Goal: Task Accomplishment & Management: Use online tool/utility

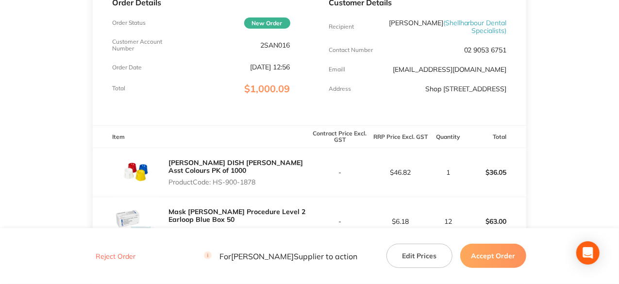
scroll to position [243, 0]
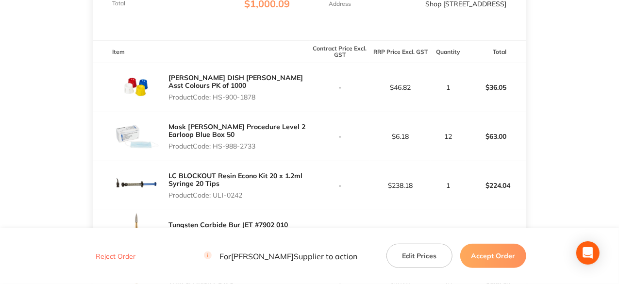
drag, startPoint x: 257, startPoint y: 105, endPoint x: 215, endPoint y: 105, distance: 42.7
click at [215, 101] on p "Product Code: HS-900-1878" at bounding box center [239, 97] width 141 height 8
drag, startPoint x: 257, startPoint y: 153, endPoint x: 215, endPoint y: 153, distance: 42.7
click at [215, 150] on p "Product Code: HS-988-2733" at bounding box center [239, 146] width 141 height 8
copy p "HS-988-2733"
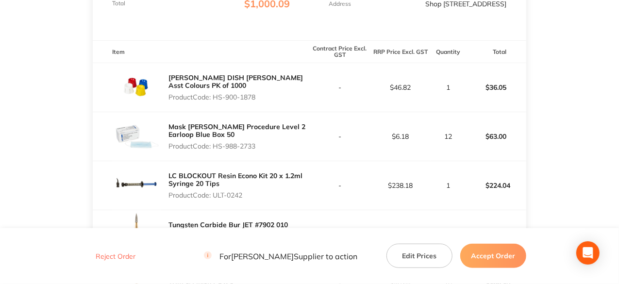
drag, startPoint x: 245, startPoint y: 202, endPoint x: 214, endPoint y: 202, distance: 31.1
click at [214, 199] on p "Product Code: ULT-0242" at bounding box center [239, 195] width 141 height 8
copy p "ULT-0242"
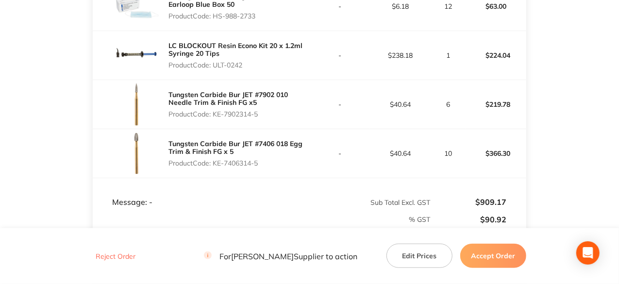
scroll to position [388, 0]
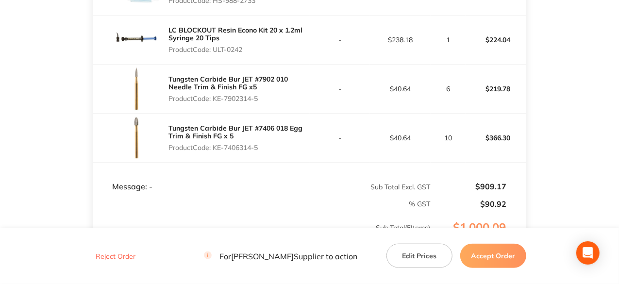
drag, startPoint x: 262, startPoint y: 105, endPoint x: 216, endPoint y: 107, distance: 46.7
click at [216, 102] on p "Product Code: KE-7902314-5" at bounding box center [239, 99] width 141 height 8
copy p "KE-7902314-5"
drag, startPoint x: 262, startPoint y: 154, endPoint x: 214, endPoint y: 157, distance: 48.2
click at [214, 152] on p "Product Code: KE-7406314-5" at bounding box center [239, 148] width 141 height 8
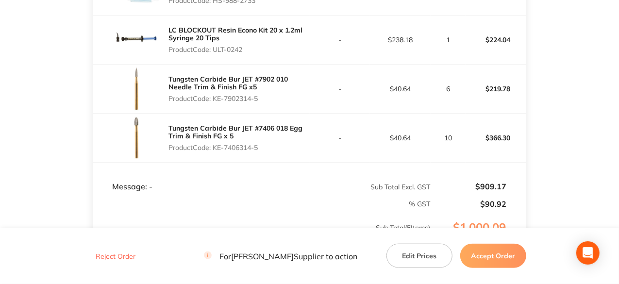
copy p "KE-7406314-5"
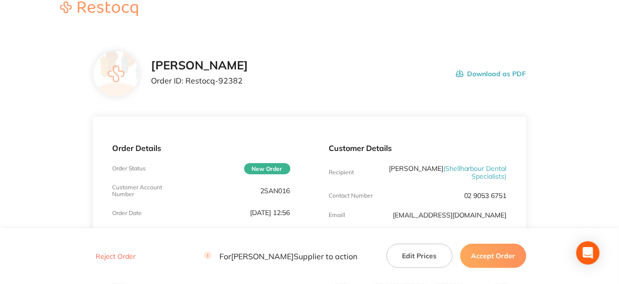
scroll to position [0, 0]
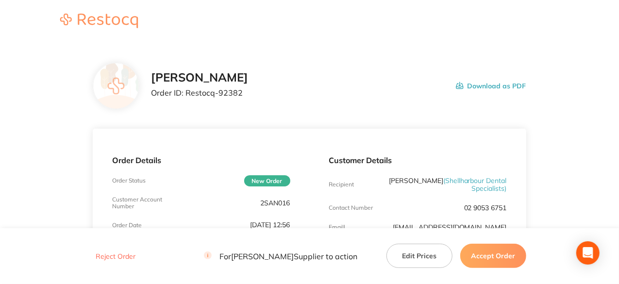
click at [496, 259] on button "Accept Order" at bounding box center [493, 256] width 66 height 24
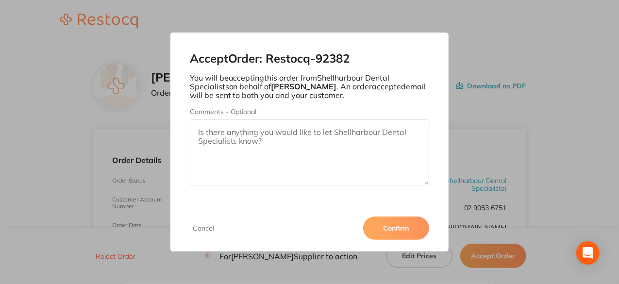
click at [406, 231] on button "Confirm" at bounding box center [396, 228] width 66 height 23
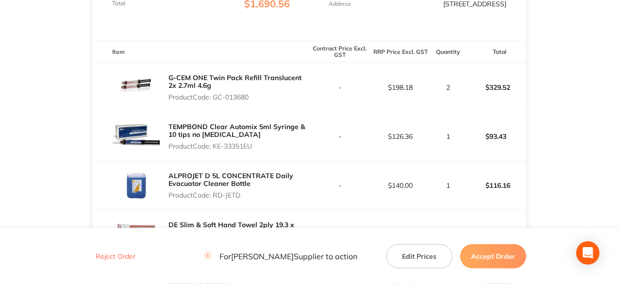
scroll to position [291, 0]
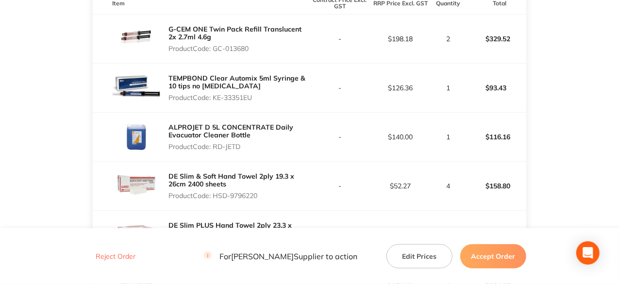
drag, startPoint x: 251, startPoint y: 54, endPoint x: 215, endPoint y: 54, distance: 35.9
click at [215, 52] on p "Product Code: GC-013680" at bounding box center [239, 49] width 141 height 8
copy p "GC-013680"
drag, startPoint x: 254, startPoint y: 103, endPoint x: 215, endPoint y: 105, distance: 38.9
click at [215, 101] on p "Product Code: KE-33351EU" at bounding box center [239, 98] width 141 height 8
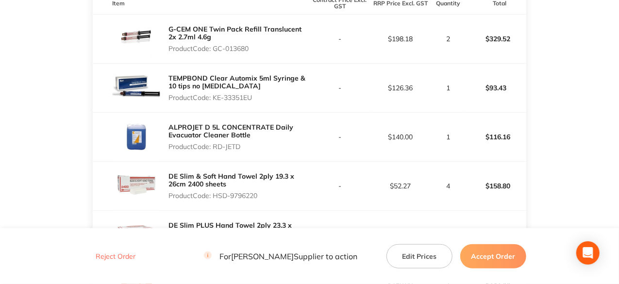
copy p "KE-33351EU"
drag, startPoint x: 242, startPoint y: 154, endPoint x: 215, endPoint y: 153, distance: 26.7
click at [215, 151] on p "Product Code: RD-JETD" at bounding box center [239, 147] width 141 height 8
copy p "RD-JETD"
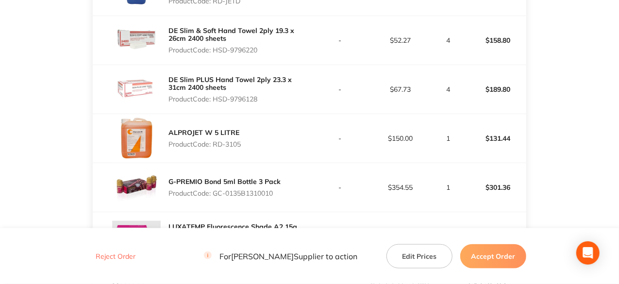
scroll to position [340, 0]
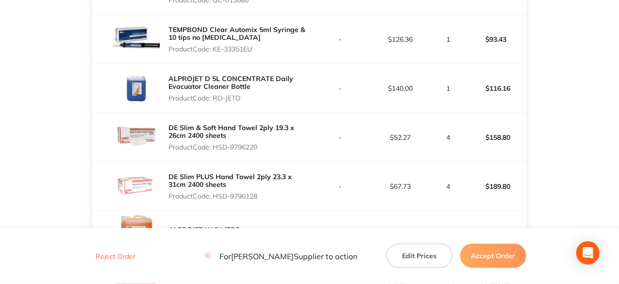
drag, startPoint x: 260, startPoint y: 154, endPoint x: 216, endPoint y: 154, distance: 44.2
click at [216, 151] on p "Product Code: HSD-9796220" at bounding box center [239, 147] width 141 height 8
copy p "HSD-9796220"
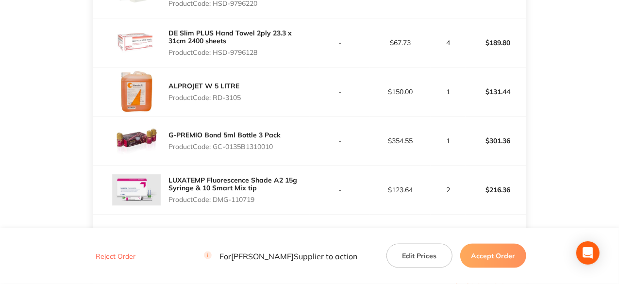
scroll to position [486, 0]
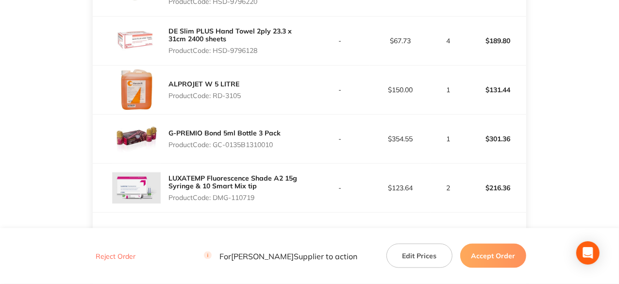
drag, startPoint x: 260, startPoint y: 57, endPoint x: 215, endPoint y: 58, distance: 45.2
click at [215, 54] on p "Product Code: HSD-9796128" at bounding box center [239, 51] width 141 height 8
copy p "HSD-9796128"
drag, startPoint x: 242, startPoint y: 101, endPoint x: 216, endPoint y: 101, distance: 26.7
click at [216, 100] on p "Product Code: RD-3105" at bounding box center [205, 96] width 72 height 8
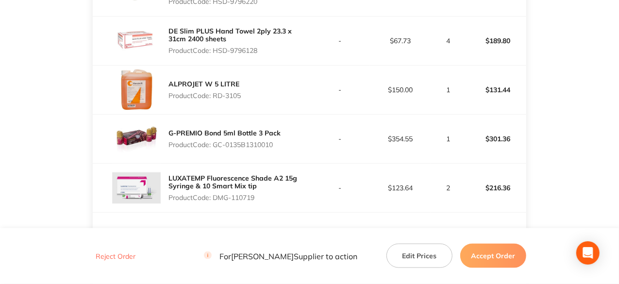
copy p "RD-3105"
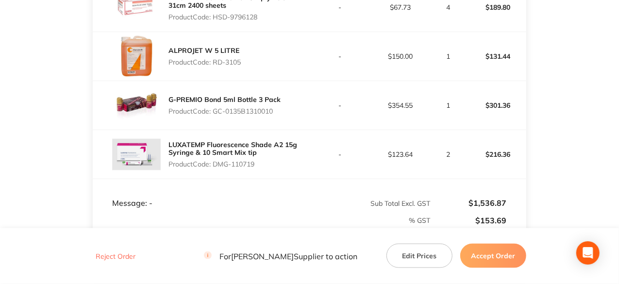
scroll to position [534, 0]
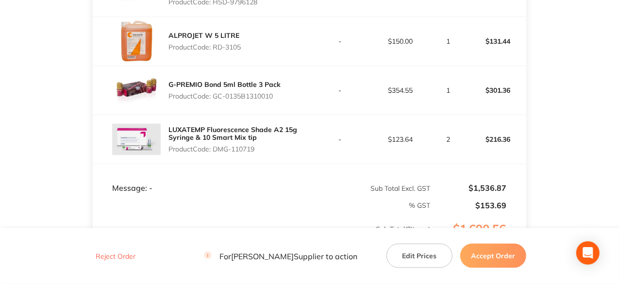
drag, startPoint x: 276, startPoint y: 101, endPoint x: 215, endPoint y: 101, distance: 61.7
click at [215, 100] on p "Product Code: GC-0135B1310010" at bounding box center [225, 96] width 112 height 8
copy p "GC-0135B1310010"
drag, startPoint x: 257, startPoint y: 155, endPoint x: 216, endPoint y: 155, distance: 41.8
click at [216, 153] on p "Product Code: DMG-110719" at bounding box center [239, 149] width 141 height 8
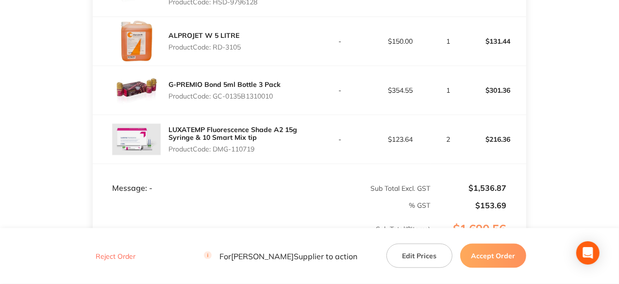
copy p "DMG-110719"
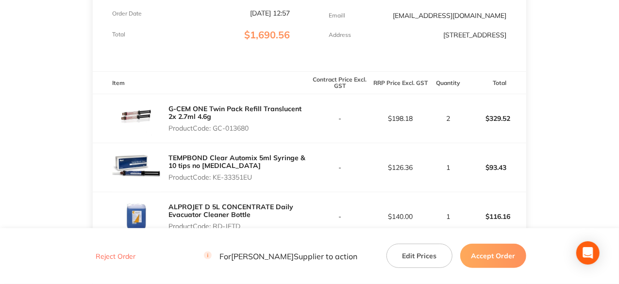
scroll to position [49, 0]
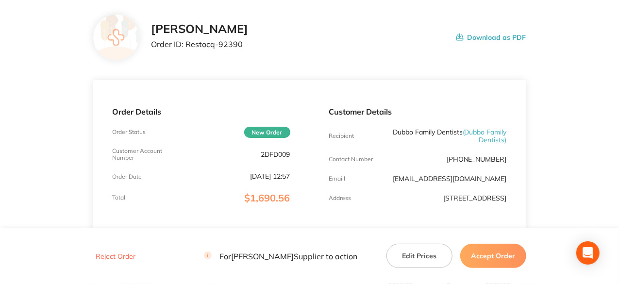
click at [491, 260] on button "Accept Order" at bounding box center [493, 256] width 66 height 24
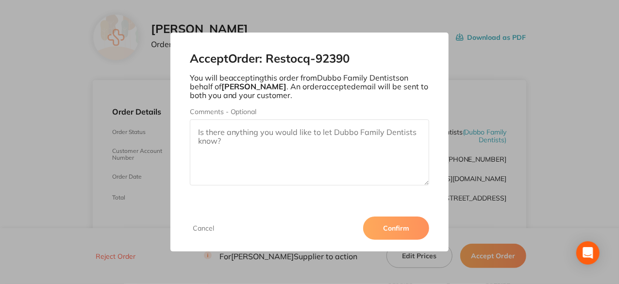
click at [408, 231] on button "Confirm" at bounding box center [396, 228] width 66 height 23
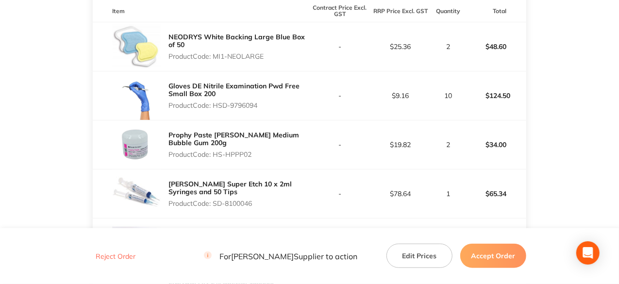
scroll to position [291, 0]
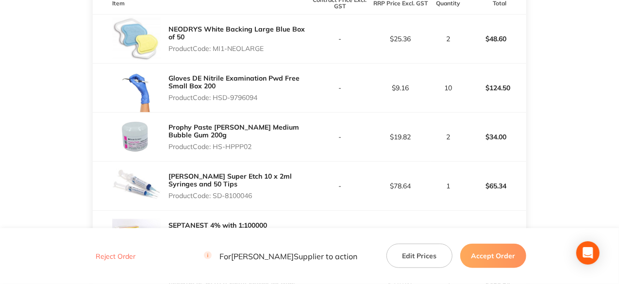
drag, startPoint x: 265, startPoint y: 49, endPoint x: 215, endPoint y: 51, distance: 50.1
click at [215, 51] on p "Product Code: MI1-NEOLARGE" at bounding box center [239, 49] width 141 height 8
copy p "MI1-NEOLARGE"
drag, startPoint x: 262, startPoint y: 96, endPoint x: 213, endPoint y: 98, distance: 49.6
click at [213, 98] on p "Product Code: HSD-9796094" at bounding box center [239, 98] width 141 height 8
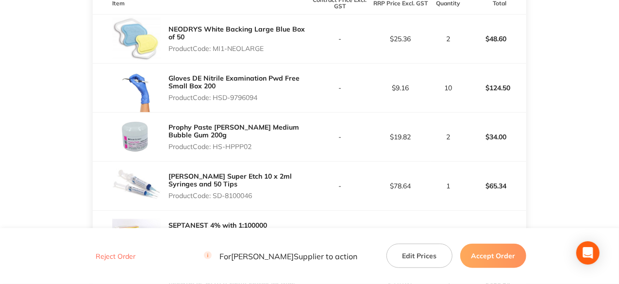
copy p "HSD-9796094"
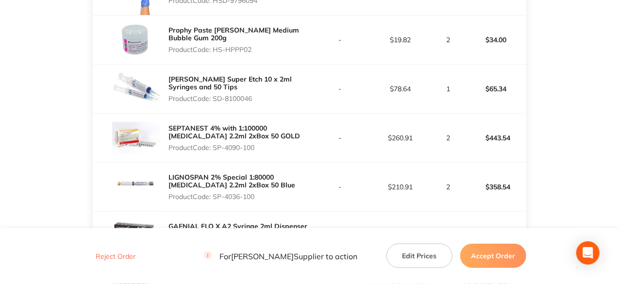
drag, startPoint x: 253, startPoint y: 51, endPoint x: 216, endPoint y: 51, distance: 37.9
click at [216, 51] on p "Product Code: HS-HPPP02" at bounding box center [239, 50] width 141 height 8
copy p "HS-HPPP02"
drag, startPoint x: 254, startPoint y: 98, endPoint x: 216, endPoint y: 99, distance: 38.4
click at [216, 99] on p "Product Code: SD-8100046" at bounding box center [239, 99] width 141 height 8
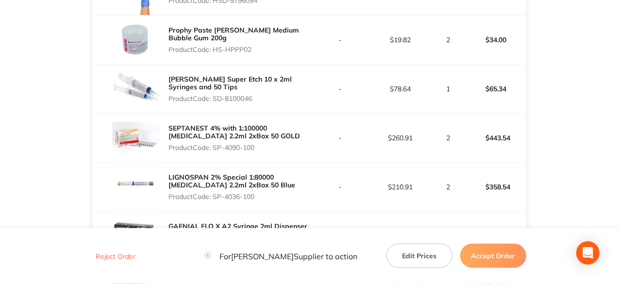
copy p "SD-8100046"
drag, startPoint x: 256, startPoint y: 146, endPoint x: 214, endPoint y: 148, distance: 42.3
click at [214, 148] on p "Product Code: SP-4090-100" at bounding box center [239, 148] width 141 height 8
copy p "SP-4090-100"
drag, startPoint x: 258, startPoint y: 198, endPoint x: 214, endPoint y: 198, distance: 44.2
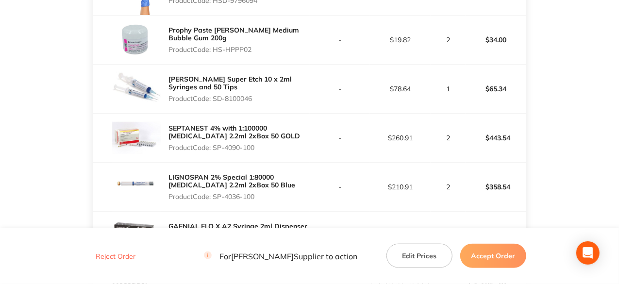
click at [214, 198] on p "Product Code: SP-4036-100" at bounding box center [239, 197] width 141 height 8
copy p "SP-4036-100"
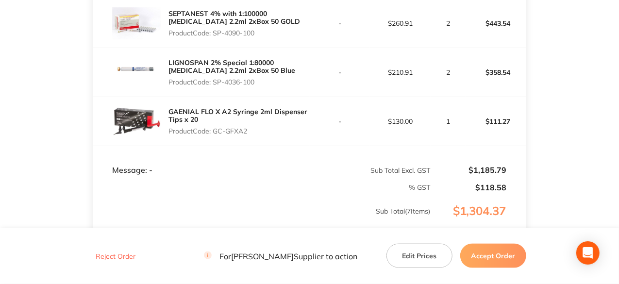
scroll to position [534, 0]
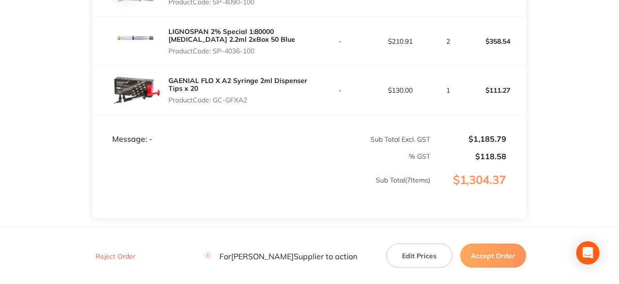
drag, startPoint x: 250, startPoint y: 101, endPoint x: 217, endPoint y: 99, distance: 33.6
click at [217, 99] on p "Product Code: GC-GFXA2" at bounding box center [239, 100] width 141 height 8
copy p "GC-GFXA2"
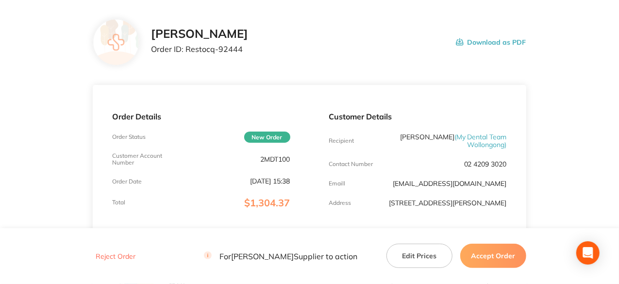
scroll to position [0, 0]
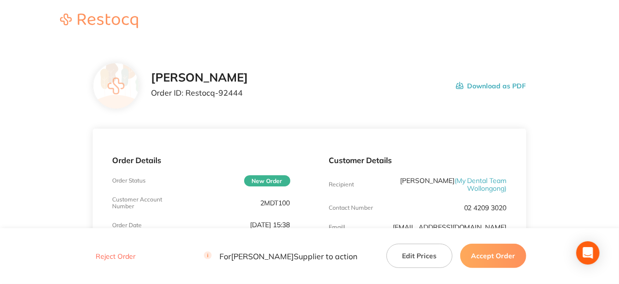
click at [504, 261] on button "Accept Order" at bounding box center [493, 256] width 66 height 24
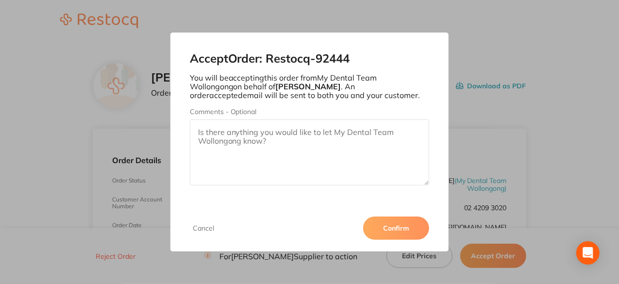
click at [405, 229] on button "Confirm" at bounding box center [396, 228] width 66 height 23
